Goal: Communication & Community: Participate in discussion

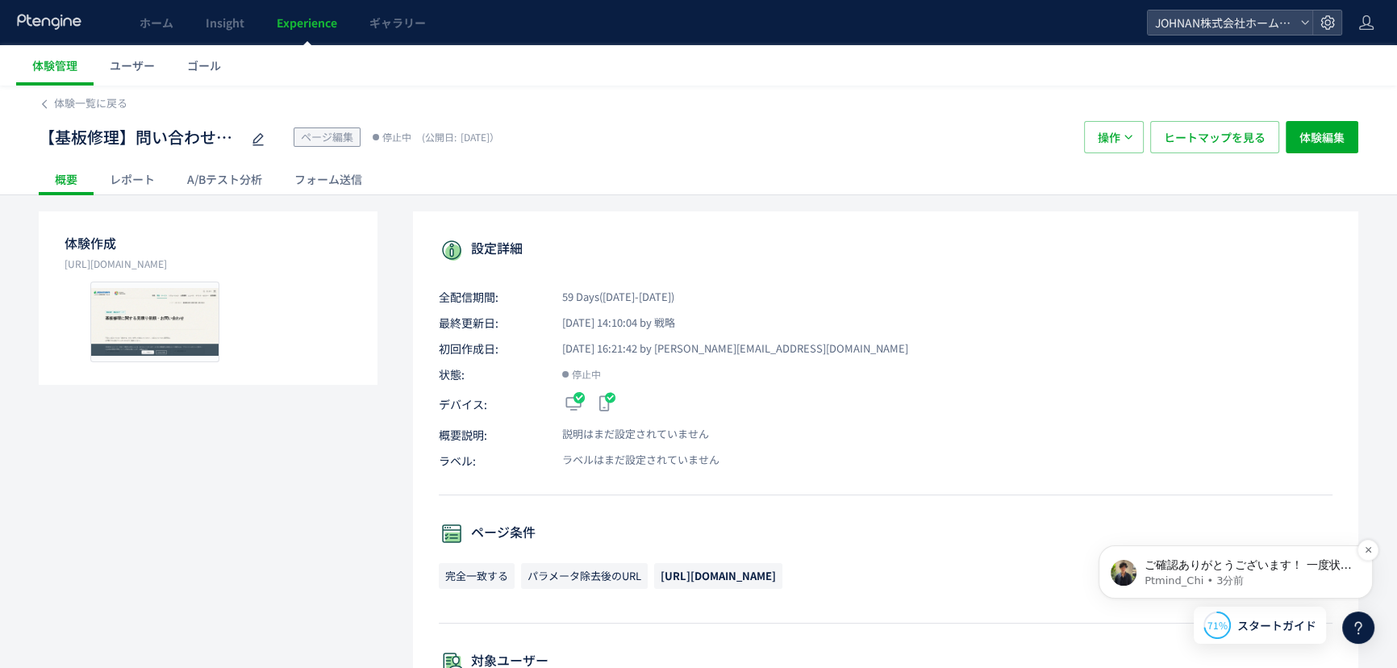
click at [1234, 556] on div "ご確認ありがとうございます！ 一度状況を把握させていただきたく、 急遽で大変申し訳ございませんが、少しミーティングのお時間をいただけませんか Ptmind_C…" at bounding box center [1236, 572] width 250 height 32
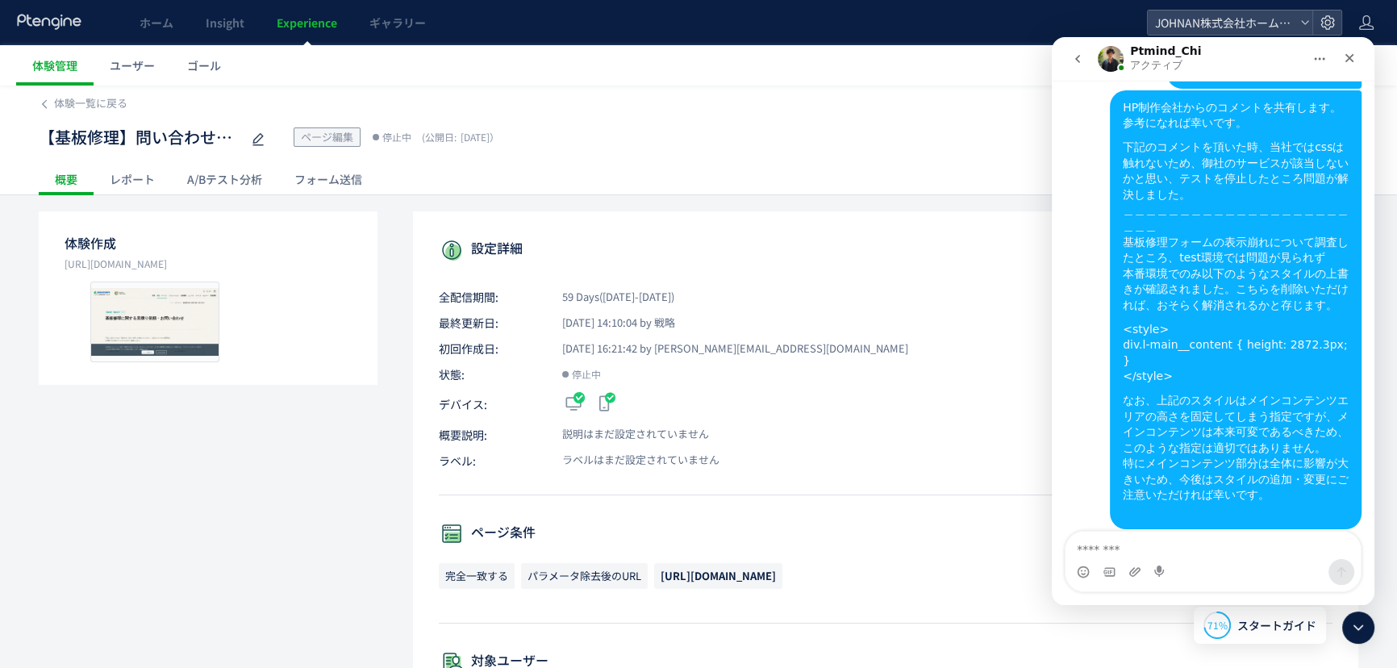
scroll to position [2299, 0]
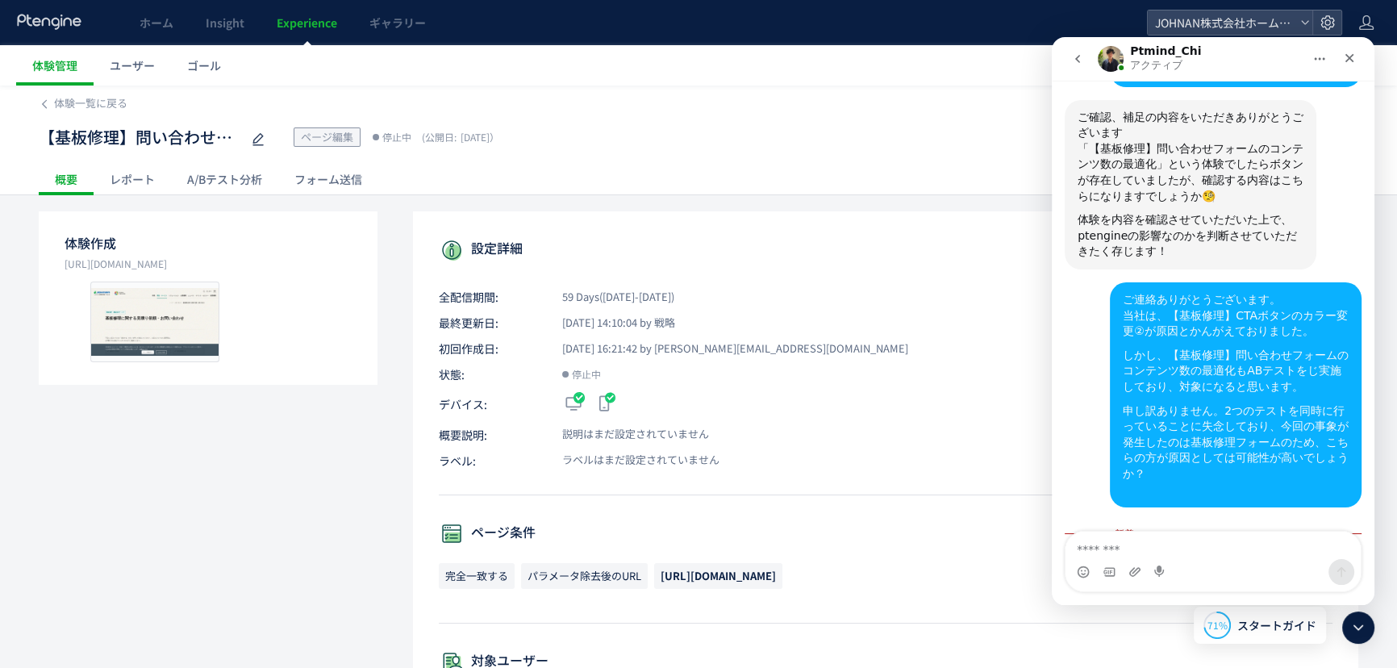
click at [1124, 553] on textarea "メッセージ..." at bounding box center [1213, 545] width 295 height 27
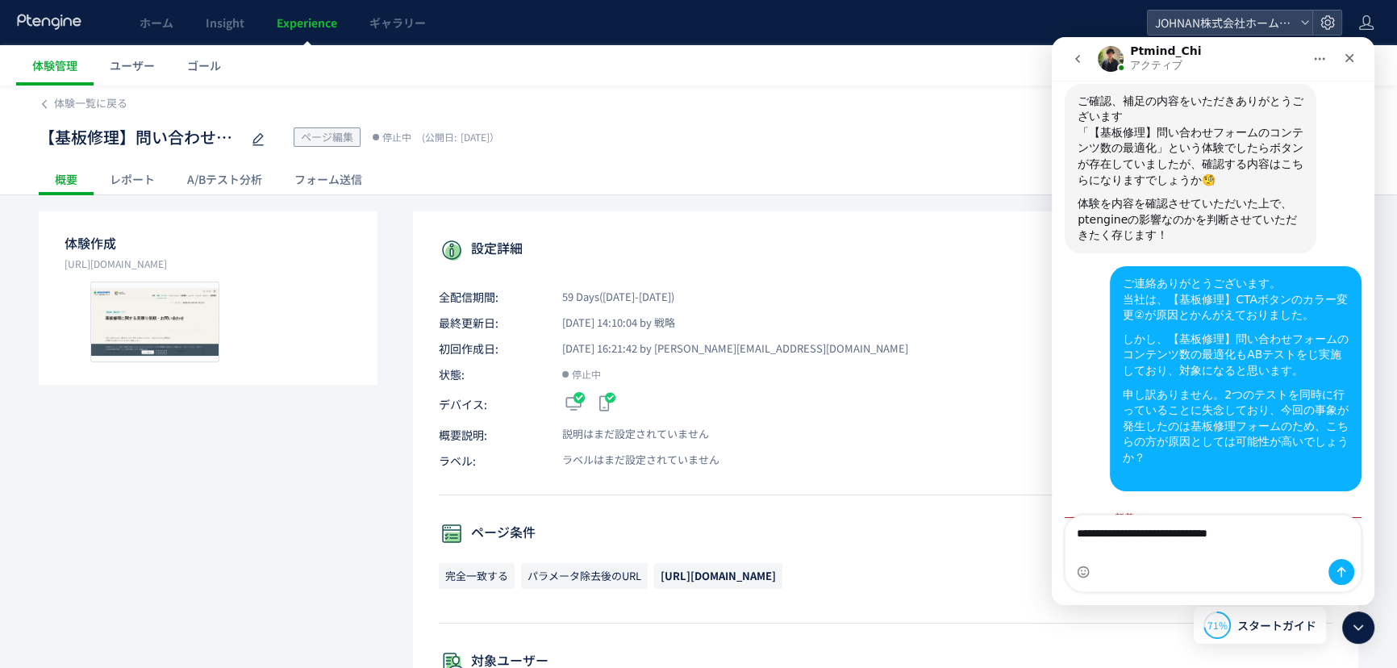
type textarea "**********"
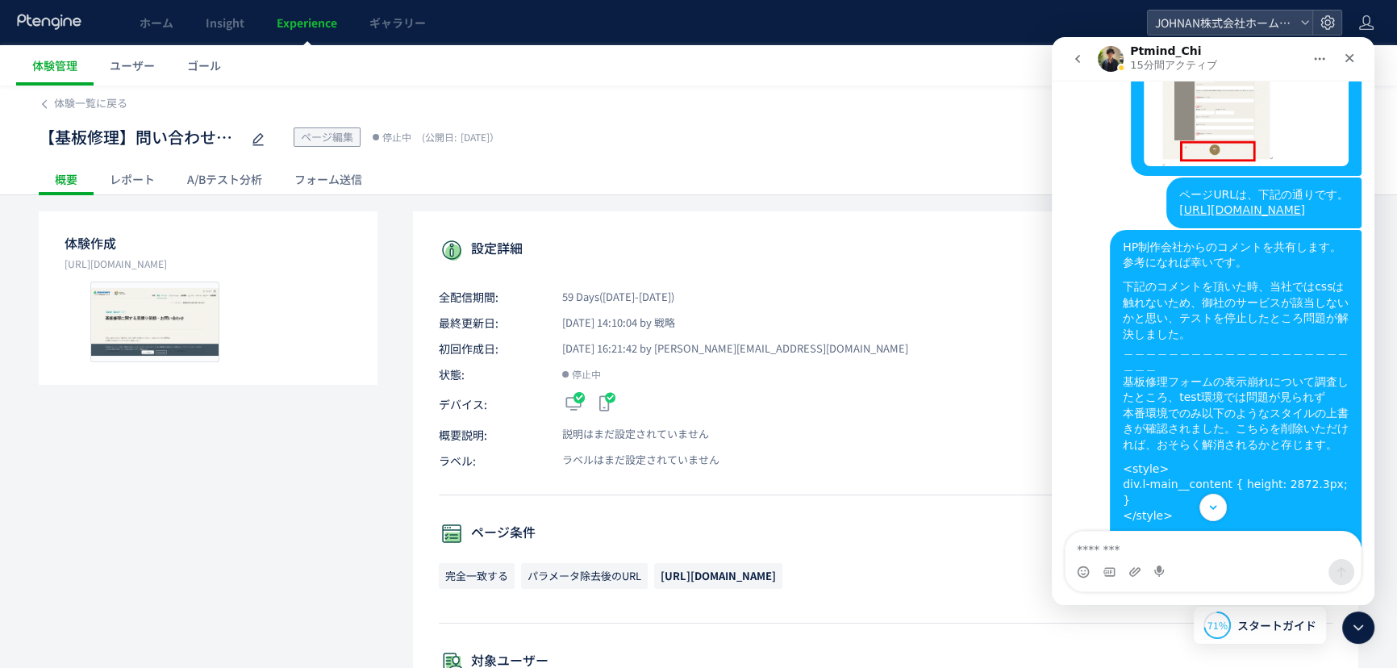
scroll to position [1744, 0]
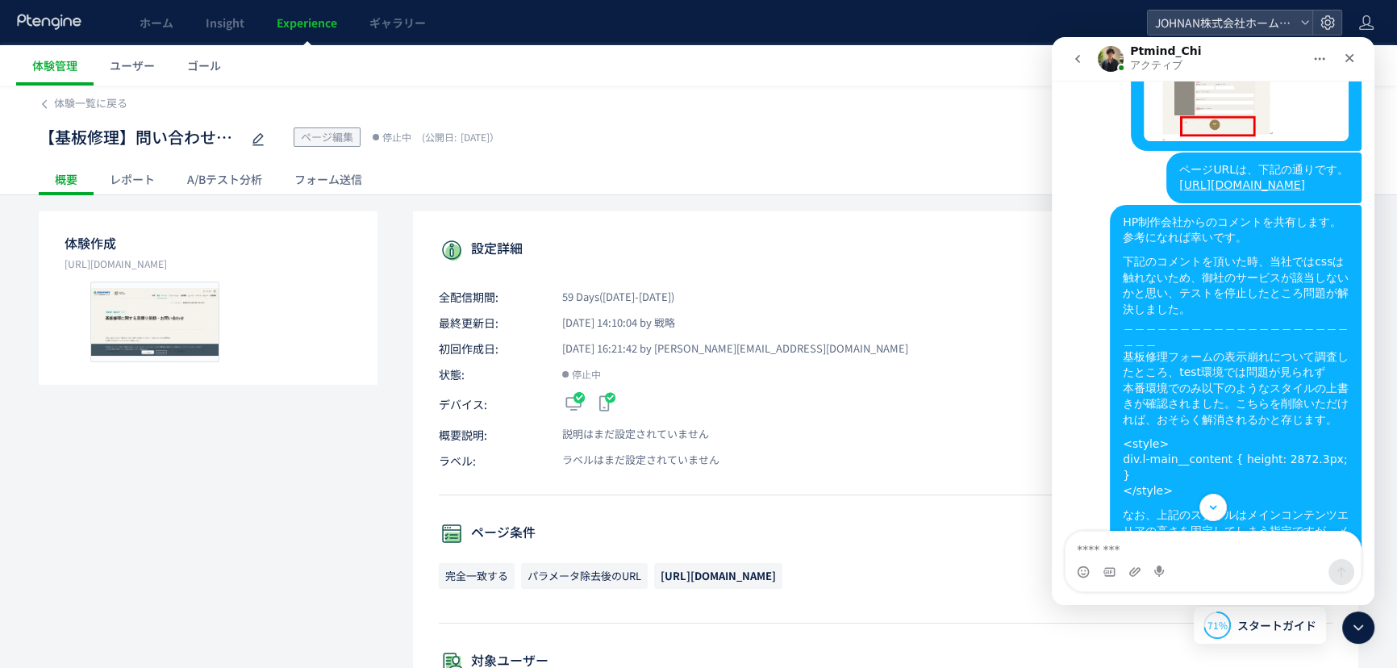
drag, startPoint x: 1371, startPoint y: 372, endPoint x: 2457, endPoint y: 392, distance: 1086.2
click at [169, 135] on span "【基板修理】問い合わせフォームのコンテンツ数の最適化" at bounding box center [140, 137] width 202 height 23
click at [307, 21] on span "Experience" at bounding box center [307, 23] width 61 height 16
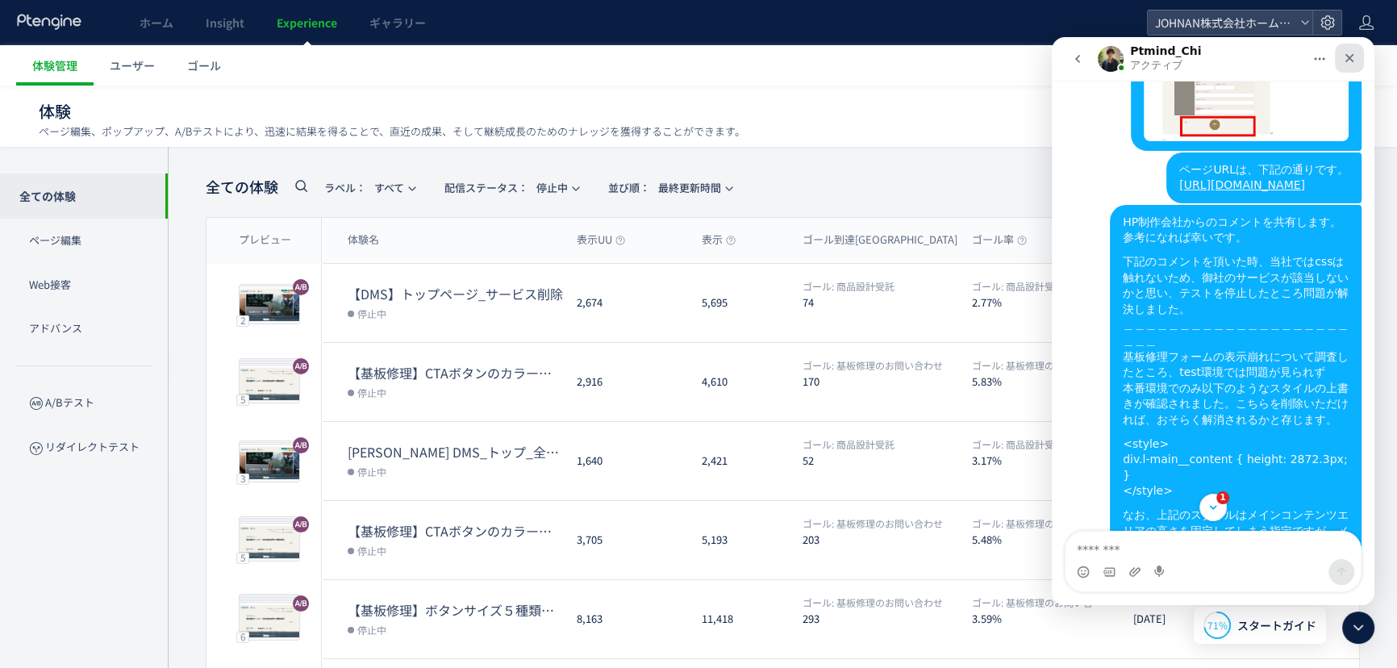
click at [1351, 70] on div "クローズ" at bounding box center [1349, 58] width 29 height 29
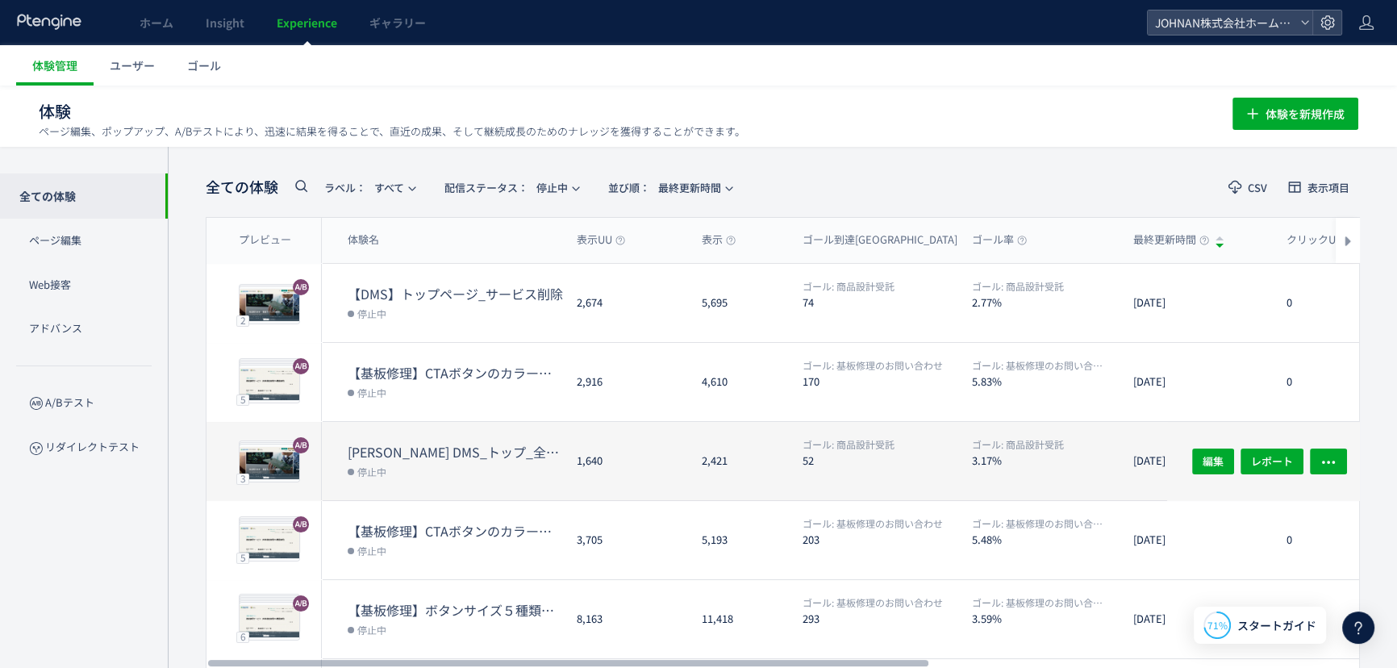
scroll to position [2779, 0]
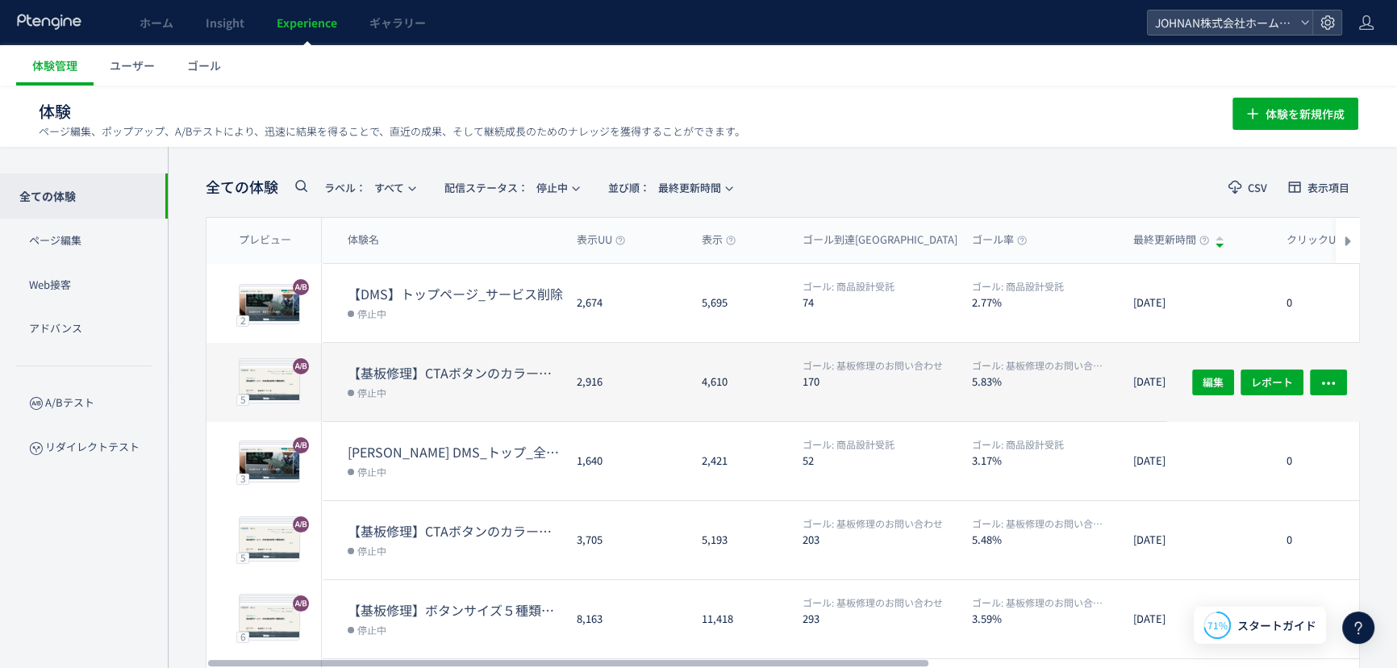
click at [460, 366] on dt "【基板修理】CTAボタンのカラー変更②" at bounding box center [456, 373] width 216 height 19
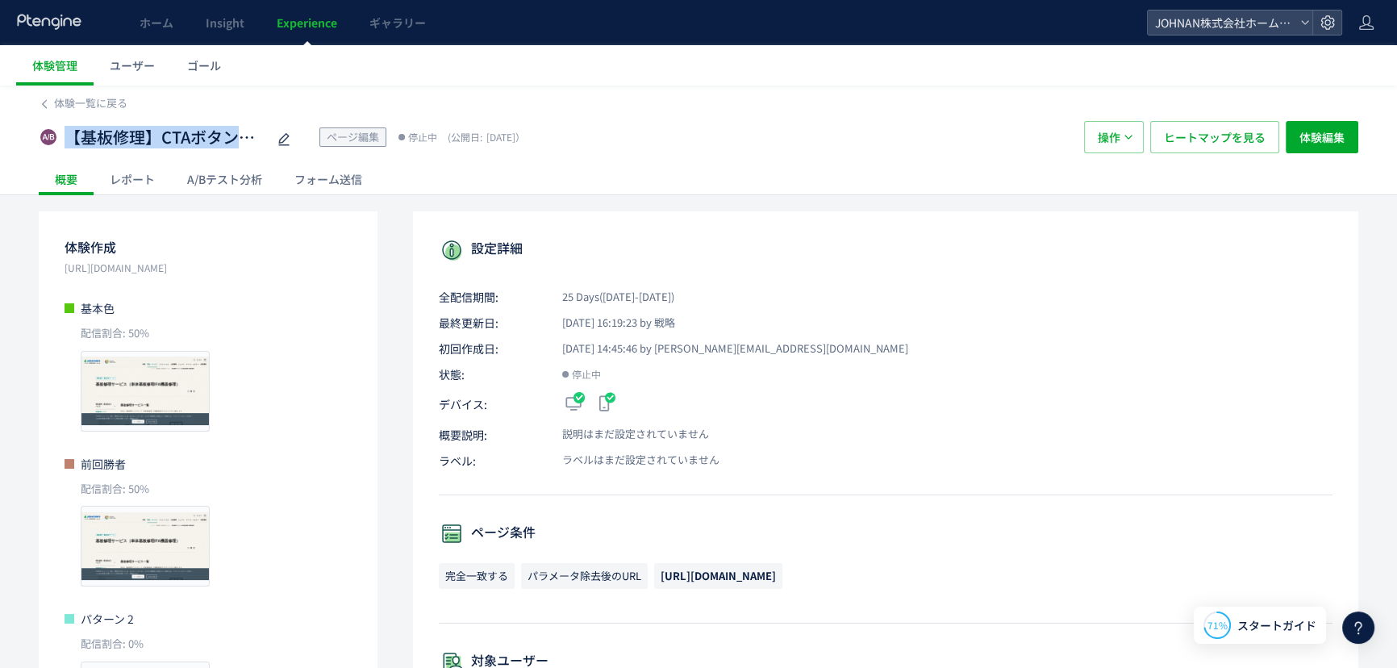
drag, startPoint x: 70, startPoint y: 137, endPoint x: 311, endPoint y: 146, distance: 241.4
click at [307, 145] on div "【基板修理】CTAボタンのカラー変更② ページ編集 停止中 (公開日: [DATE]）" at bounding box center [554, 137] width 1030 height 32
copy div "【基板修理】CTAボタンのカラー変更②"
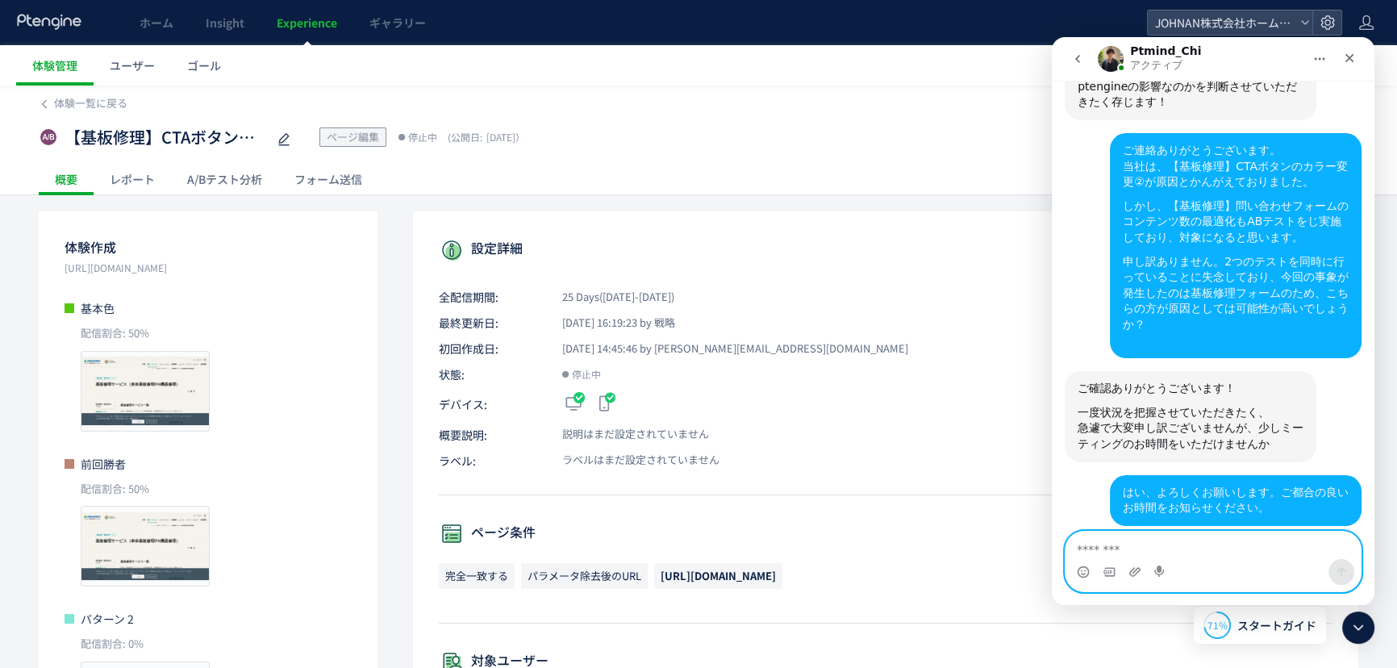
scroll to position [2456, 0]
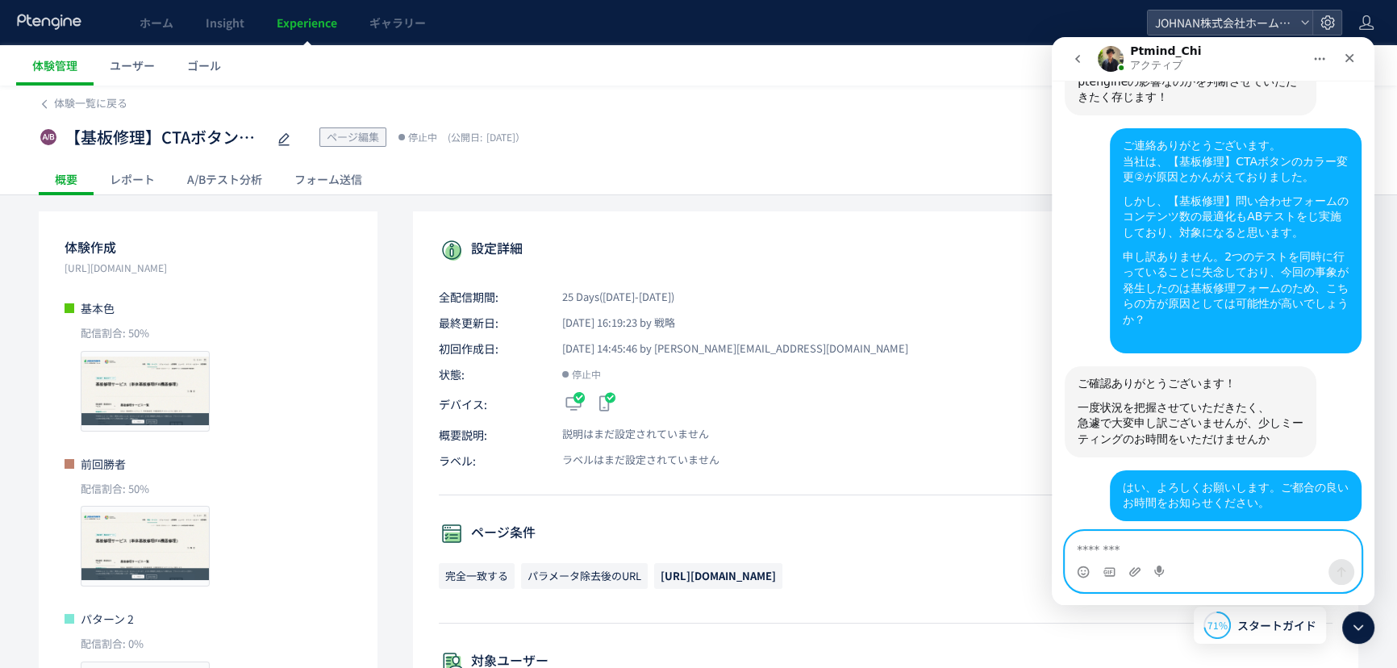
click at [1112, 541] on textarea "メッセージ..." at bounding box center [1213, 545] width 295 height 27
type textarea "*"
type textarea "**********"
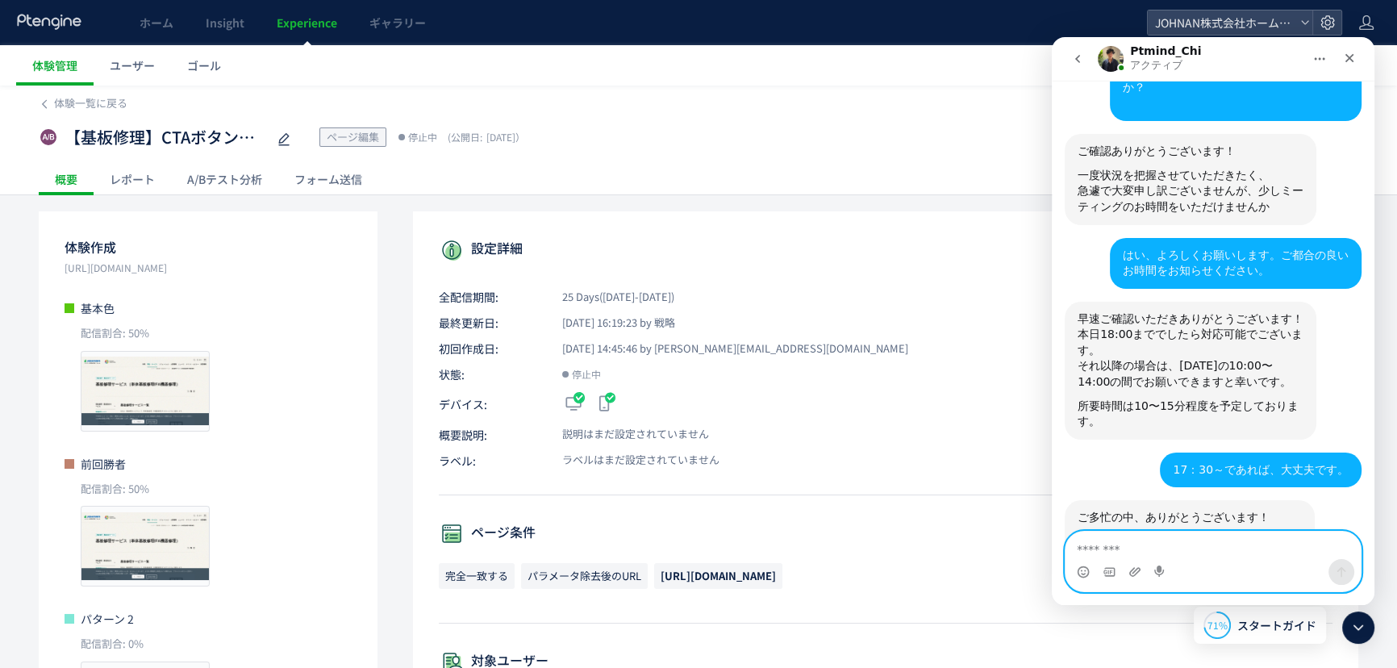
scroll to position [2695, 0]
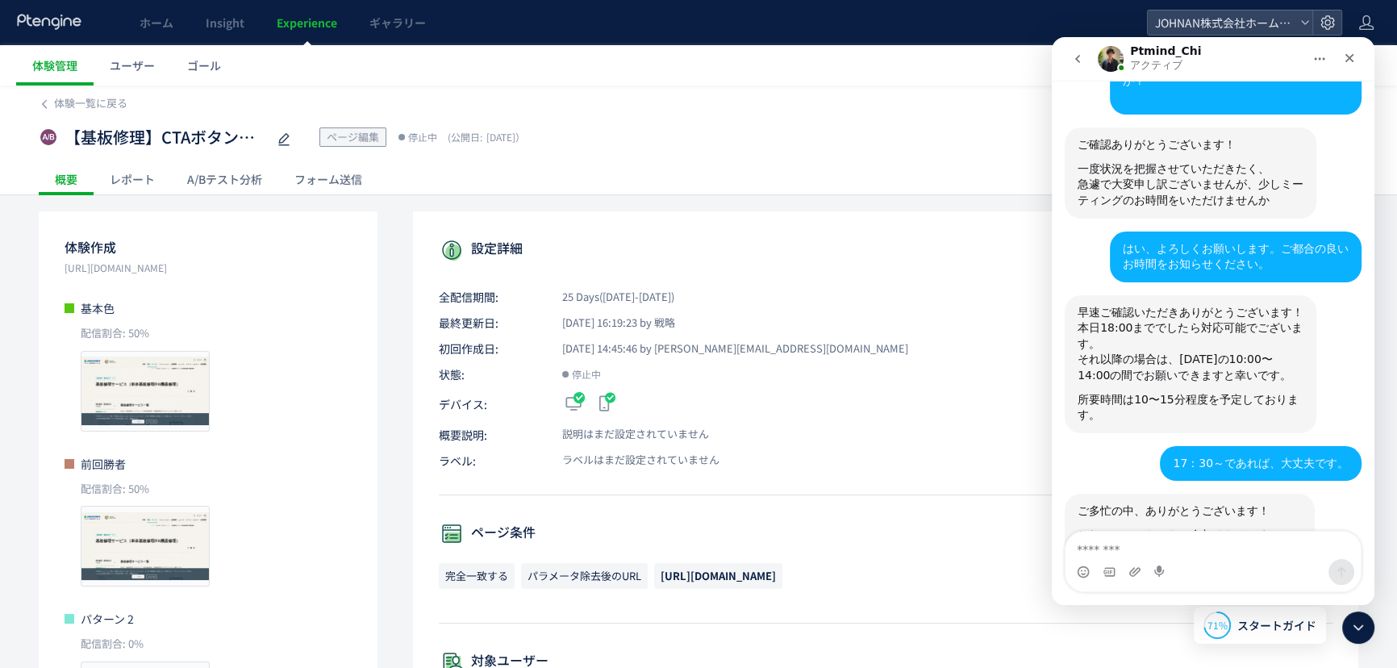
drag, startPoint x: 1126, startPoint y: 458, endPoint x: 1160, endPoint y: 458, distance: 34.7
click at [1160, 544] on div "Zoom ミーティングに参加する https://us02web.zoom.us/j/86871777832?pwd=5bphqgqRwbbNyaSavmNJ…" at bounding box center [1190, 583] width 224 height 79
copy div "922536"
click at [1170, 560] on link "[URL][DOMAIN_NAME][SECURITY_DATA]" at bounding box center [1190, 566] width 224 height 13
